Goal: Task Accomplishment & Management: Manage account settings

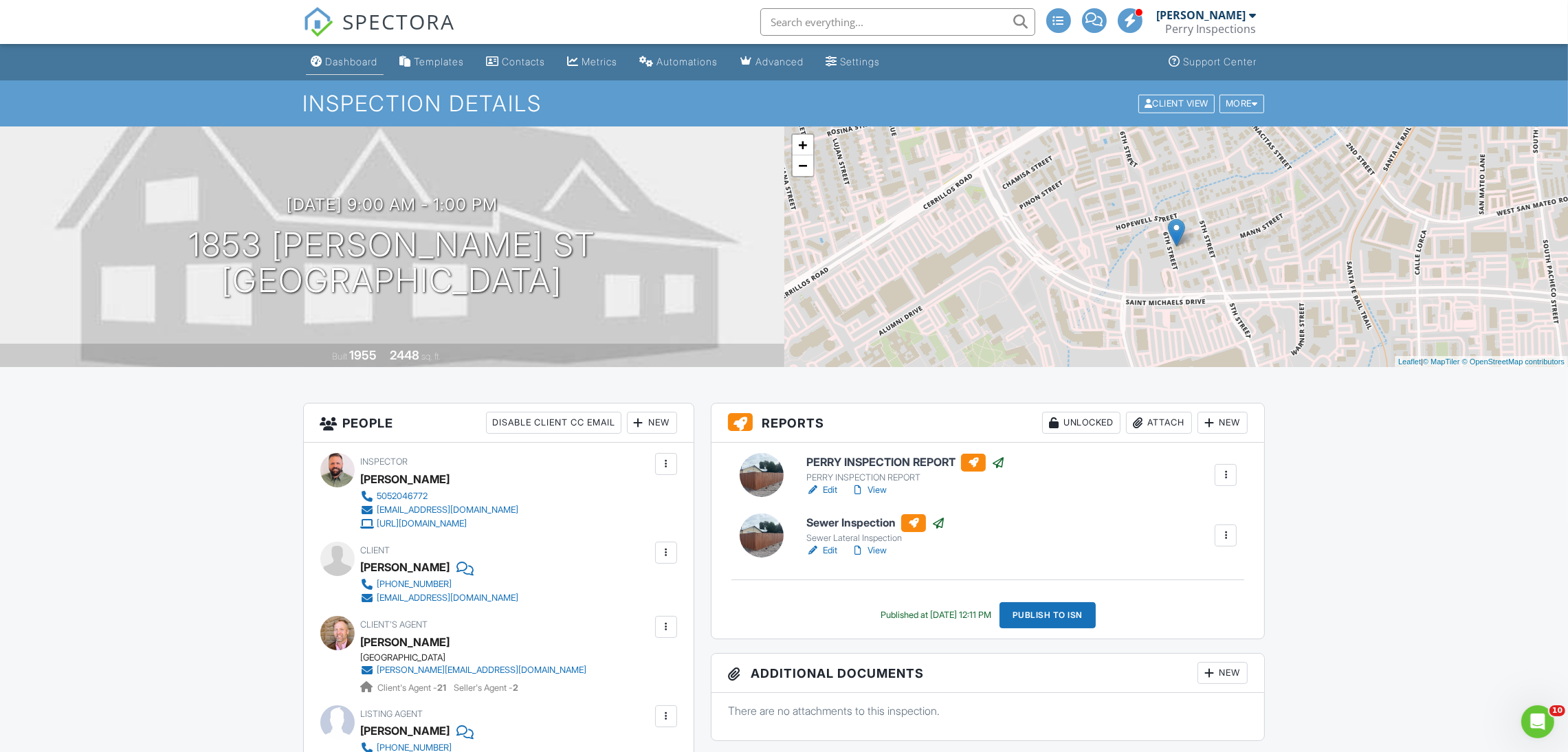
click at [354, 60] on div "Dashboard" at bounding box center [352, 61] width 52 height 12
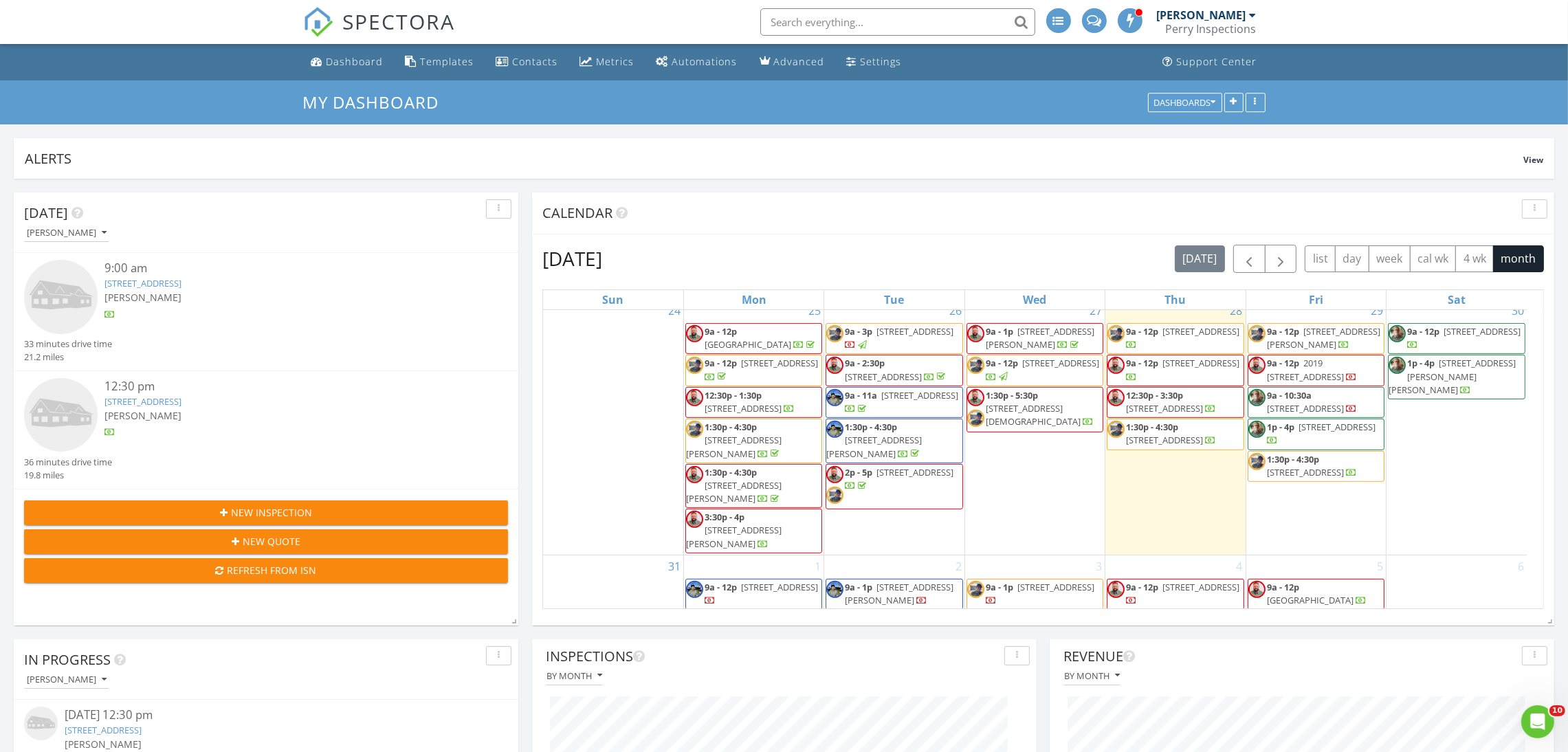
scroll to position [1034, 0]
click at [1032, 432] on span "1:30p - 5:30p 10 Bishops Trail, Santa Fe 87506" at bounding box center [1035, 411] width 135 height 41
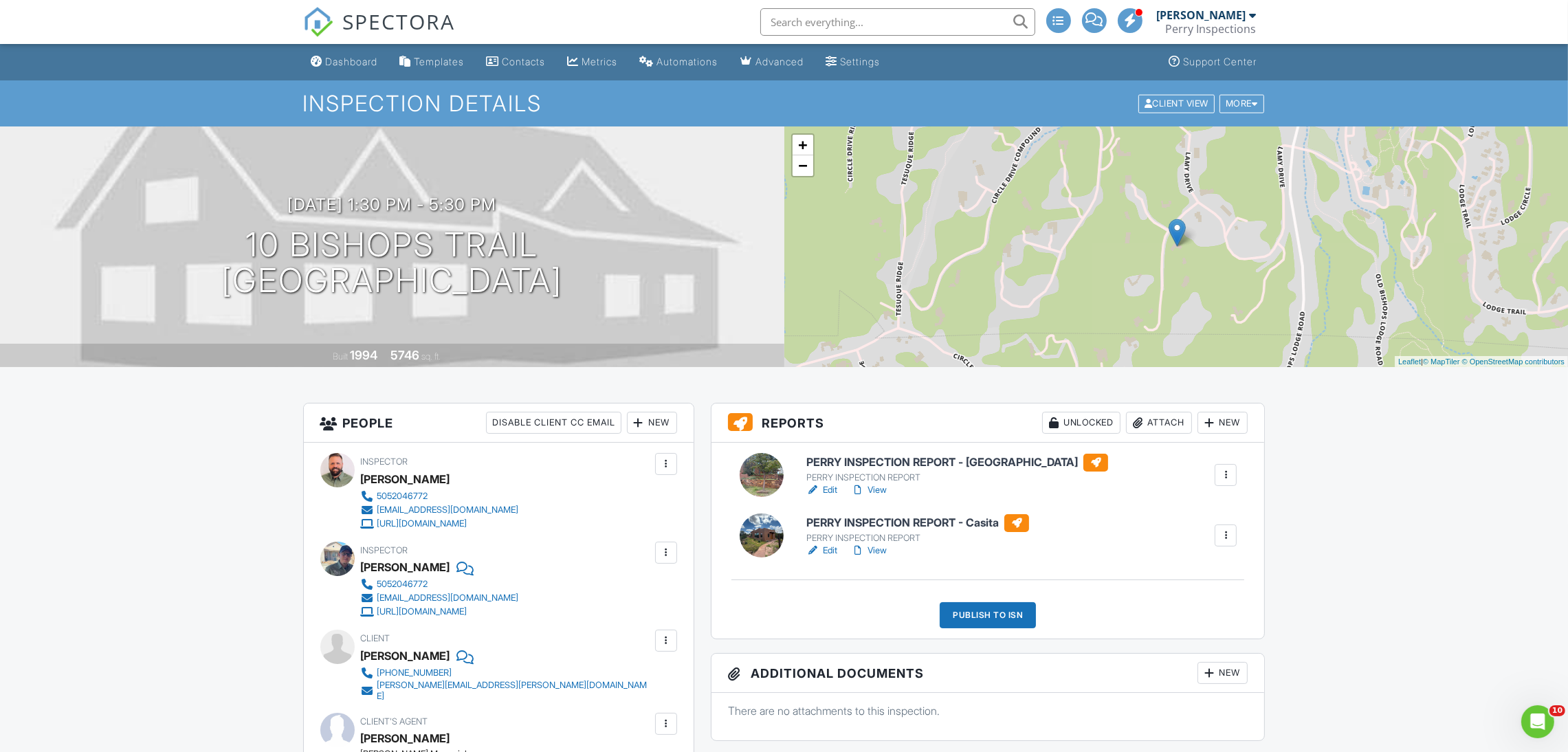
click at [880, 488] on link "View" at bounding box center [868, 489] width 36 height 14
